Goal: Find specific page/section: Find specific page/section

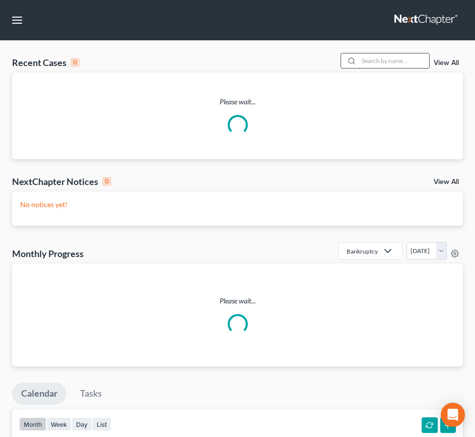
click at [370, 63] on input "search" at bounding box center [394, 60] width 71 height 15
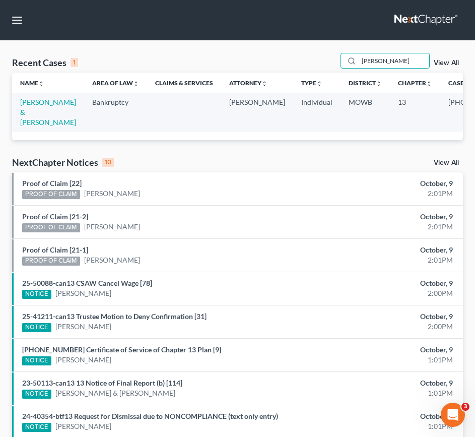
drag, startPoint x: 409, startPoint y: 64, endPoint x: 336, endPoint y: 65, distance: 73.1
click at [336, 65] on div "Recent Cases 1 [PERSON_NAME] View All" at bounding box center [237, 63] width 451 height 20
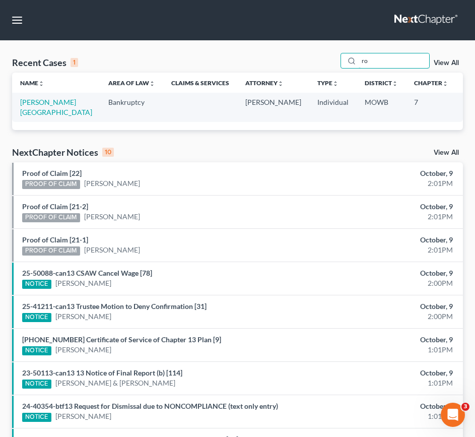
type input "r"
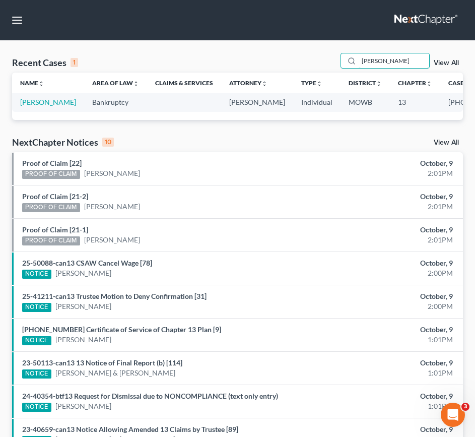
drag, startPoint x: 391, startPoint y: 62, endPoint x: 318, endPoint y: 63, distance: 73.1
click at [318, 63] on div "Recent Cases 1 [PERSON_NAME] View All" at bounding box center [237, 63] width 451 height 20
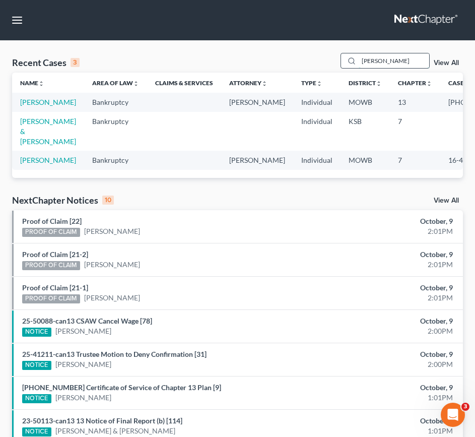
drag, startPoint x: 398, startPoint y: 57, endPoint x: 359, endPoint y: 61, distance: 38.5
click at [359, 61] on div "[PERSON_NAME]" at bounding box center [386, 61] width 90 height 16
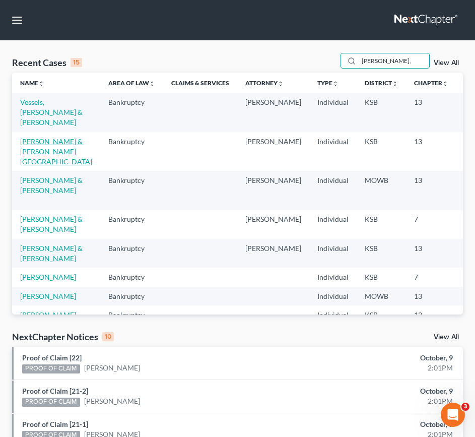
type input "[PERSON_NAME],"
click at [46, 155] on link "[PERSON_NAME] & [PERSON_NAME][GEOGRAPHIC_DATA]" at bounding box center [56, 151] width 72 height 29
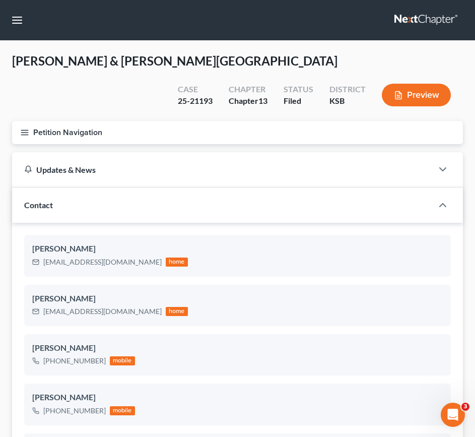
scroll to position [269, 0]
click at [404, 20] on link at bounding box center [427, 20] width 65 height 18
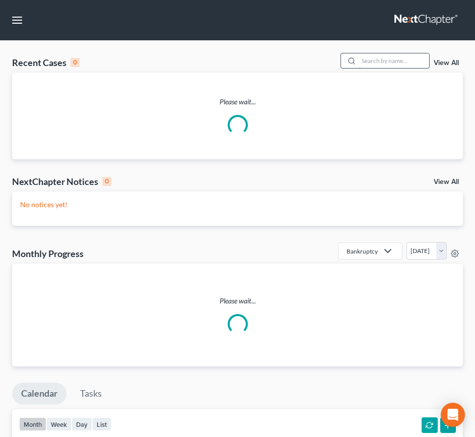
click at [375, 61] on input "search" at bounding box center [394, 60] width 71 height 15
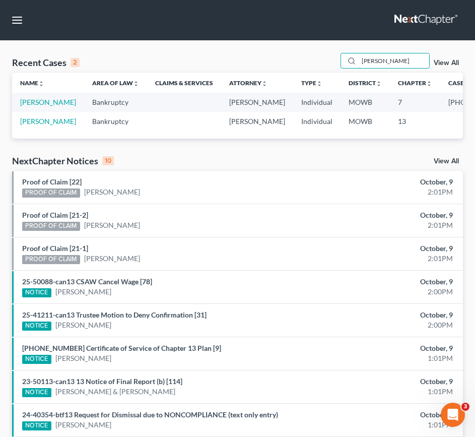
drag, startPoint x: 391, startPoint y: 61, endPoint x: 338, endPoint y: 58, distance: 53.0
click at [338, 58] on div "Recent Cases 2 hanson View All" at bounding box center [237, 63] width 451 height 20
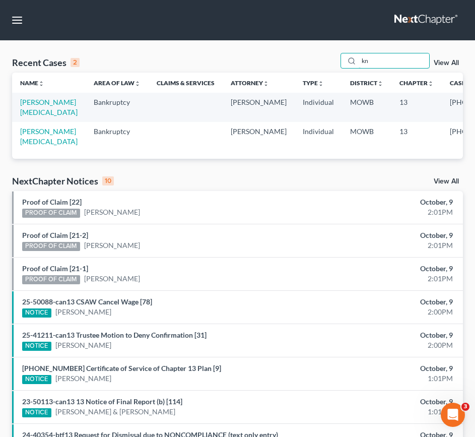
type input "k"
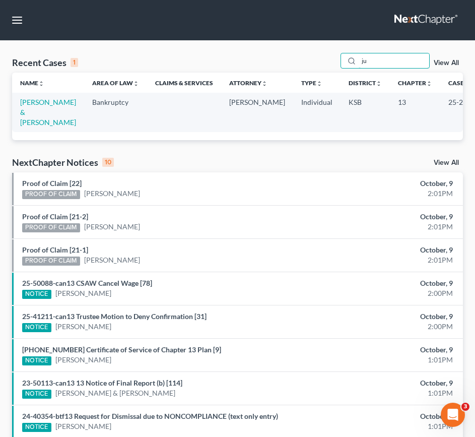
type input "j"
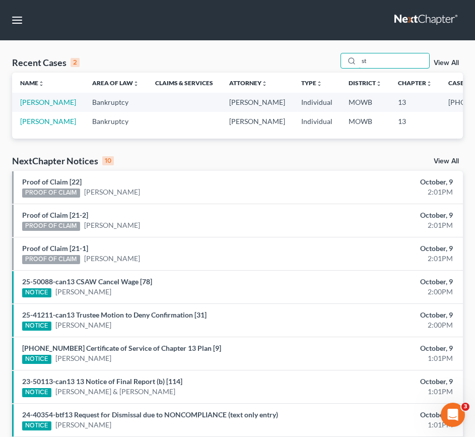
type input "s"
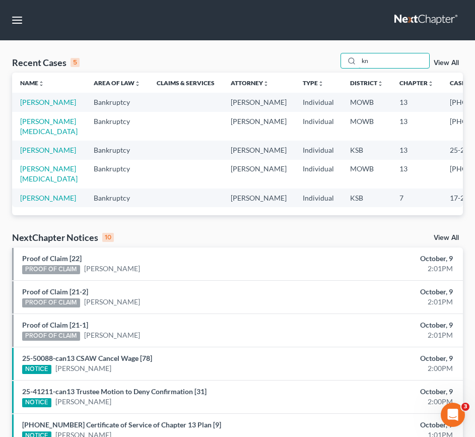
type input "k"
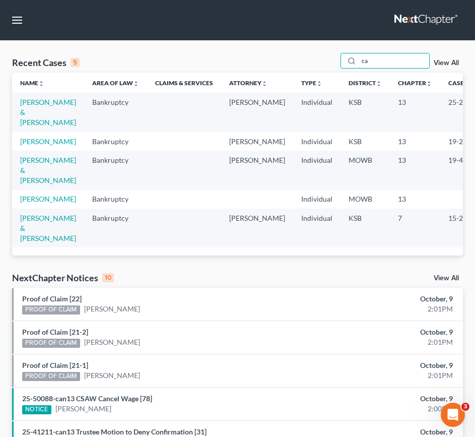
type input "c"
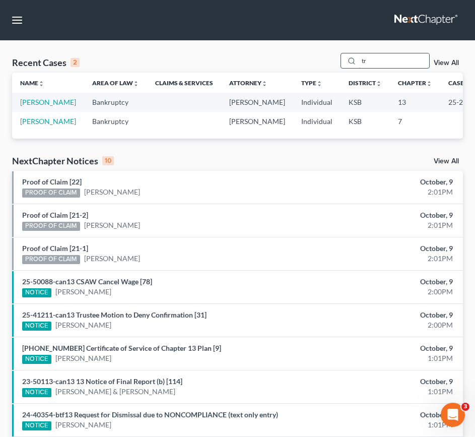
type input "t"
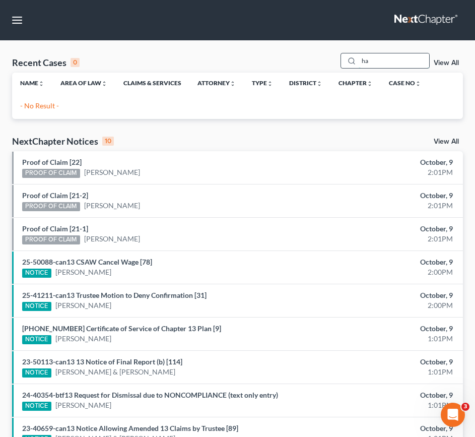
type input "h"
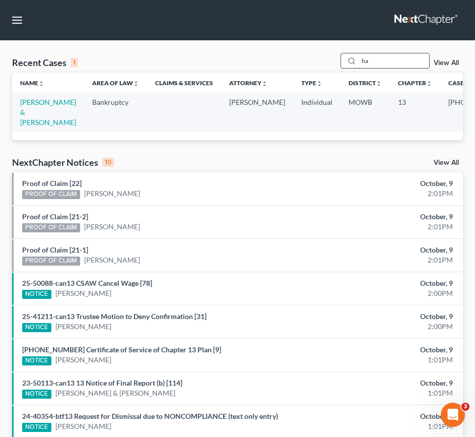
type input "h"
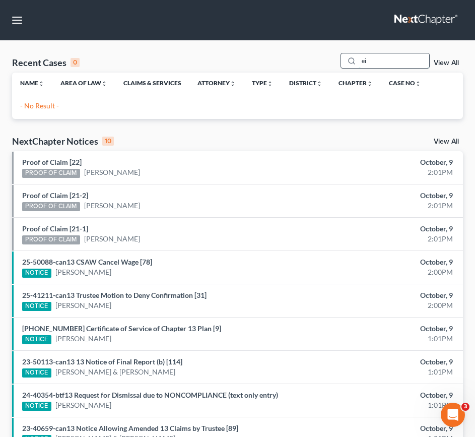
type input "e"
type input "c"
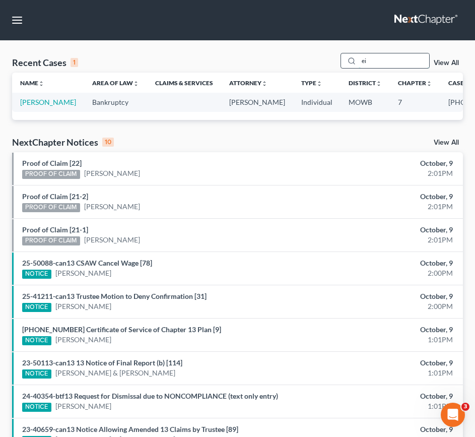
type input "e"
type input "jardin"
